Goal: Connect with others: Establish contact or relationships with other users

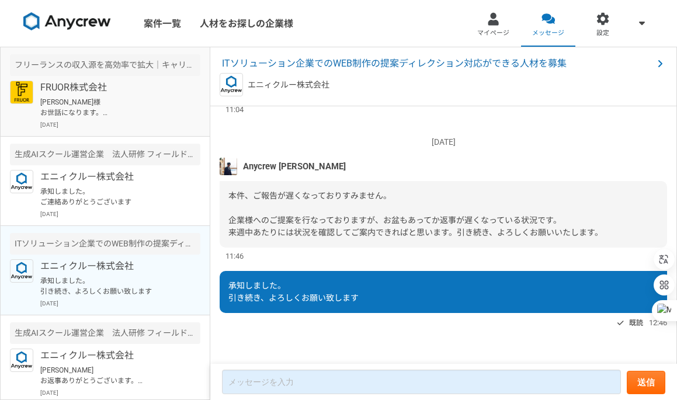
click at [126, 108] on p "[PERSON_NAME]様 お世話になります。 [PERSON_NAME]です。 ご連絡ありがとうございます。 面談予約させていただきました。 何卒、よろし…" at bounding box center [112, 107] width 144 height 21
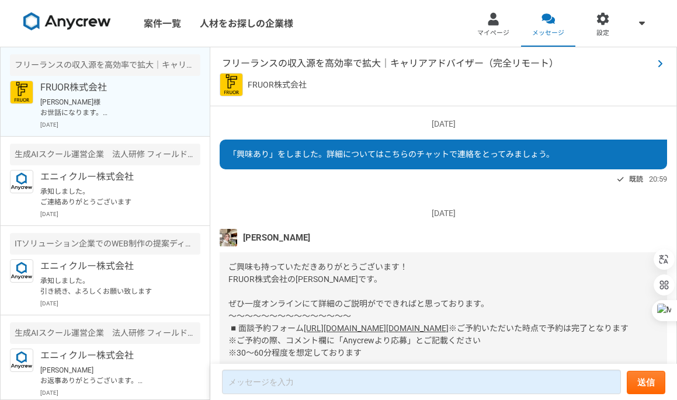
click at [421, 67] on span "フリーランスの収入源を高効率で拡大｜キャリアアドバイザー（完全リモート）" at bounding box center [437, 64] width 431 height 14
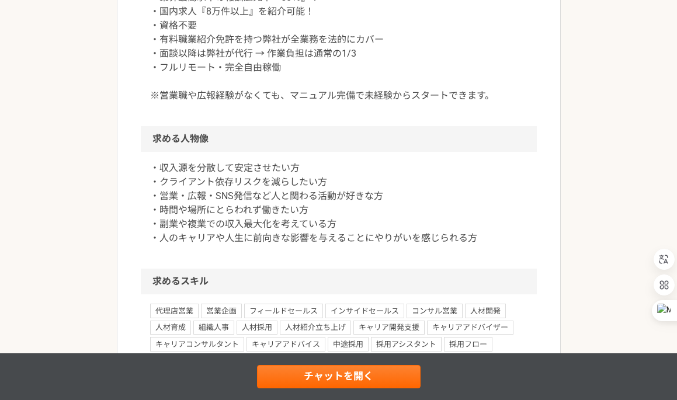
scroll to position [700, 0]
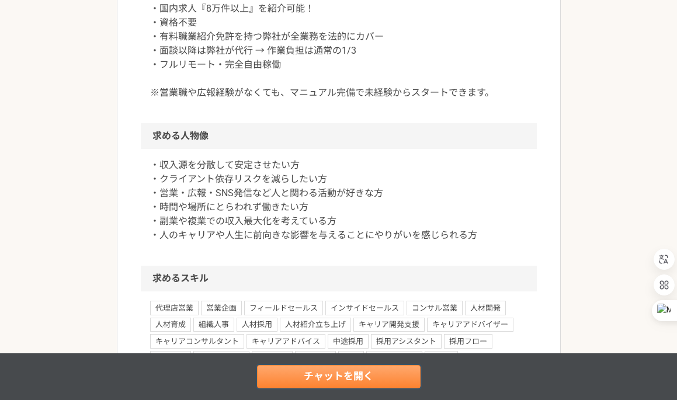
click at [378, 375] on link "チャットを開く" at bounding box center [339, 376] width 164 height 23
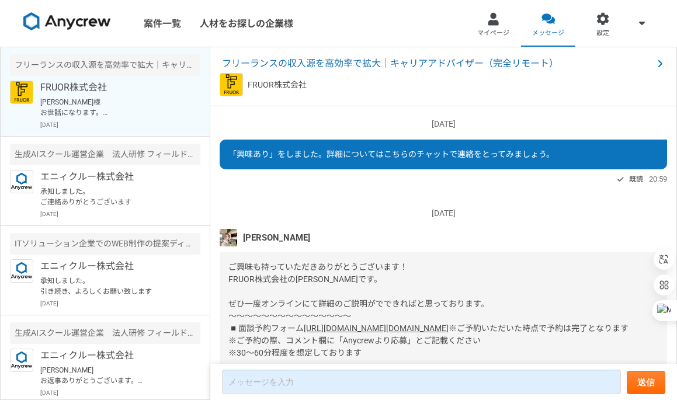
scroll to position [338, 0]
